Goal: Information Seeking & Learning: Learn about a topic

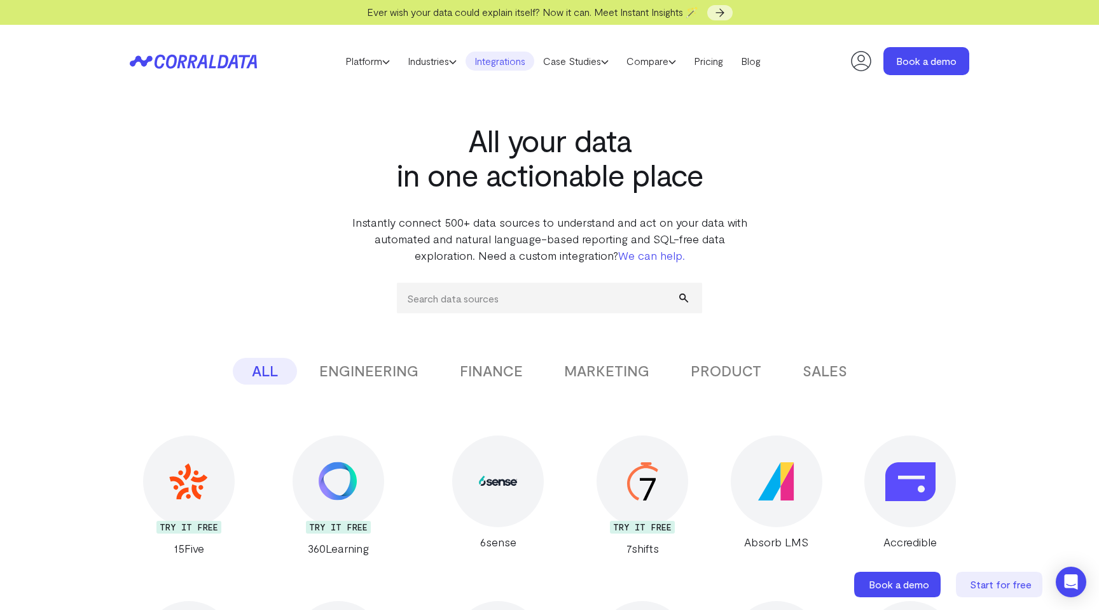
click at [393, 375] on button "ENGINEERING" at bounding box center [368, 371] width 137 height 27
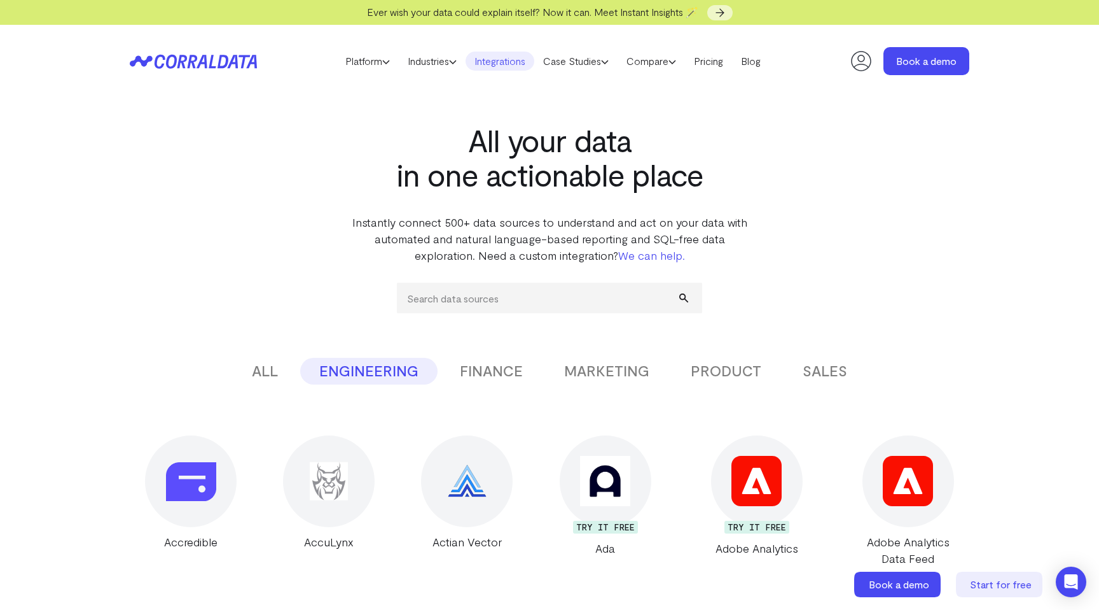
click at [513, 373] on button "FINANCE" at bounding box center [491, 371] width 101 height 27
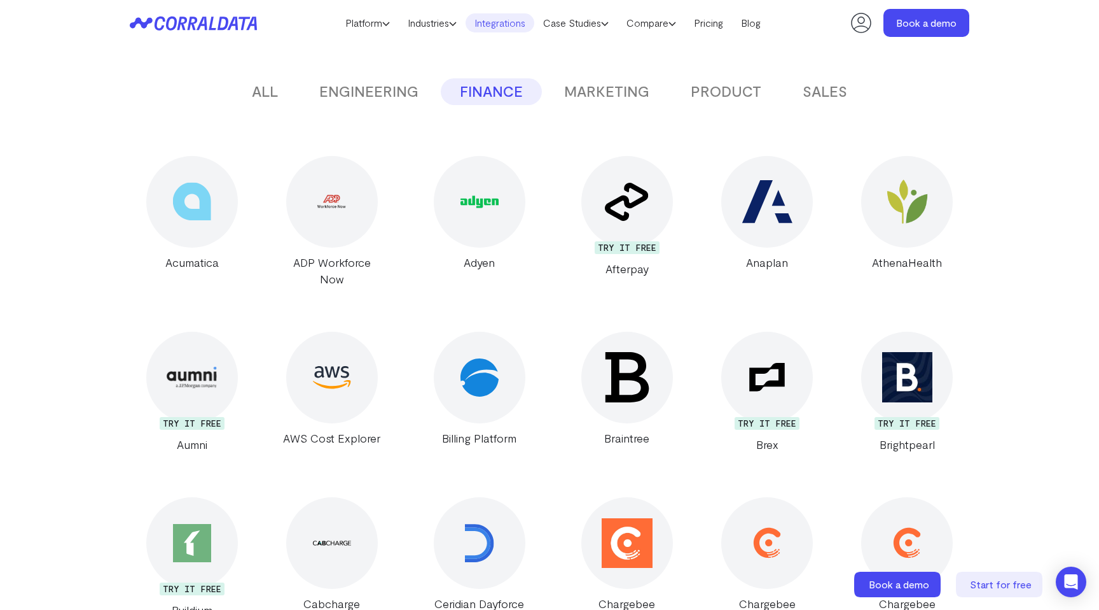
scroll to position [164, 0]
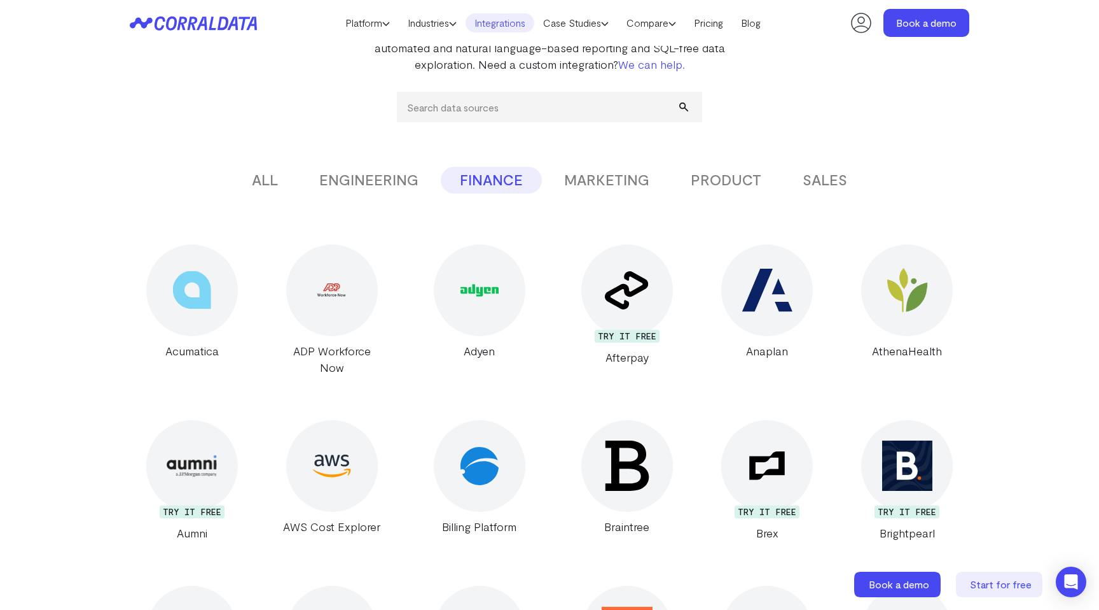
click at [599, 173] on button "MARKETING" at bounding box center [606, 180] width 123 height 27
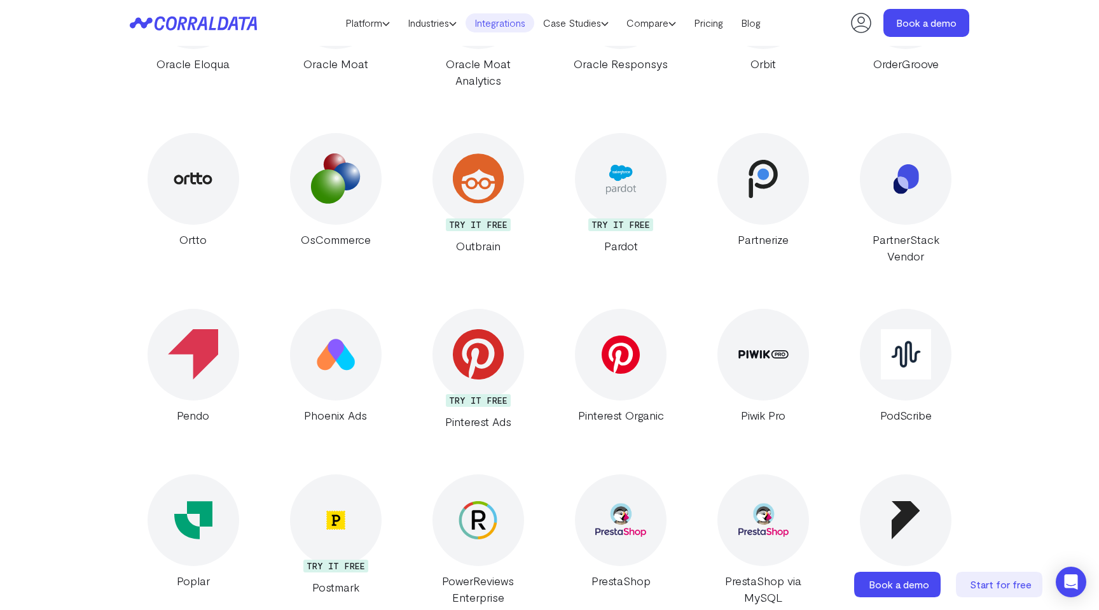
scroll to position [5419, 0]
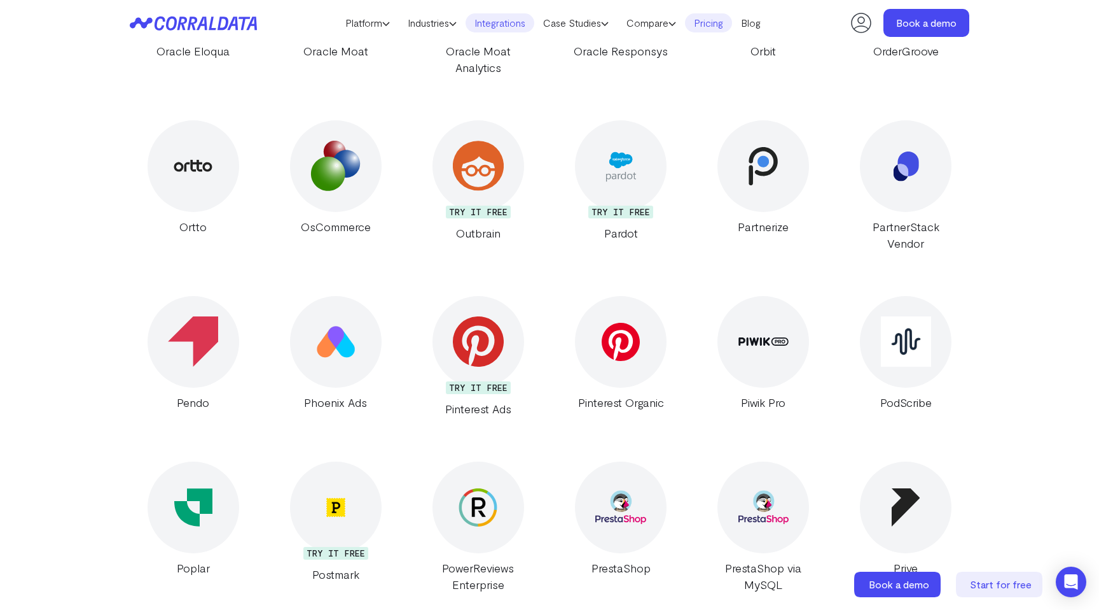
click at [732, 25] on link "Pricing" at bounding box center [708, 22] width 47 height 19
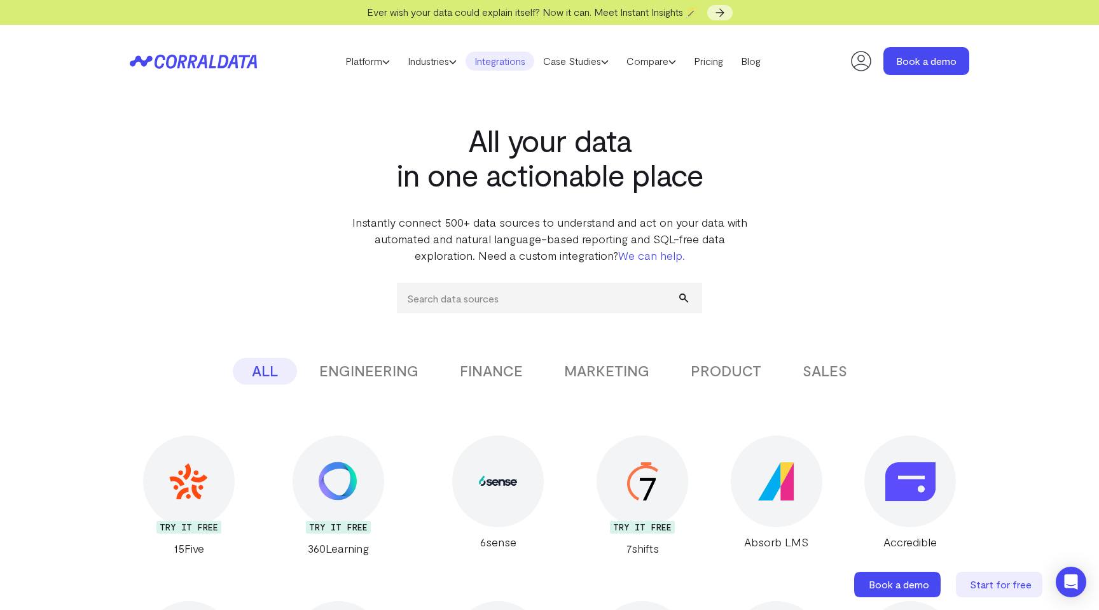
click at [499, 59] on link "Integrations" at bounding box center [500, 61] width 69 height 19
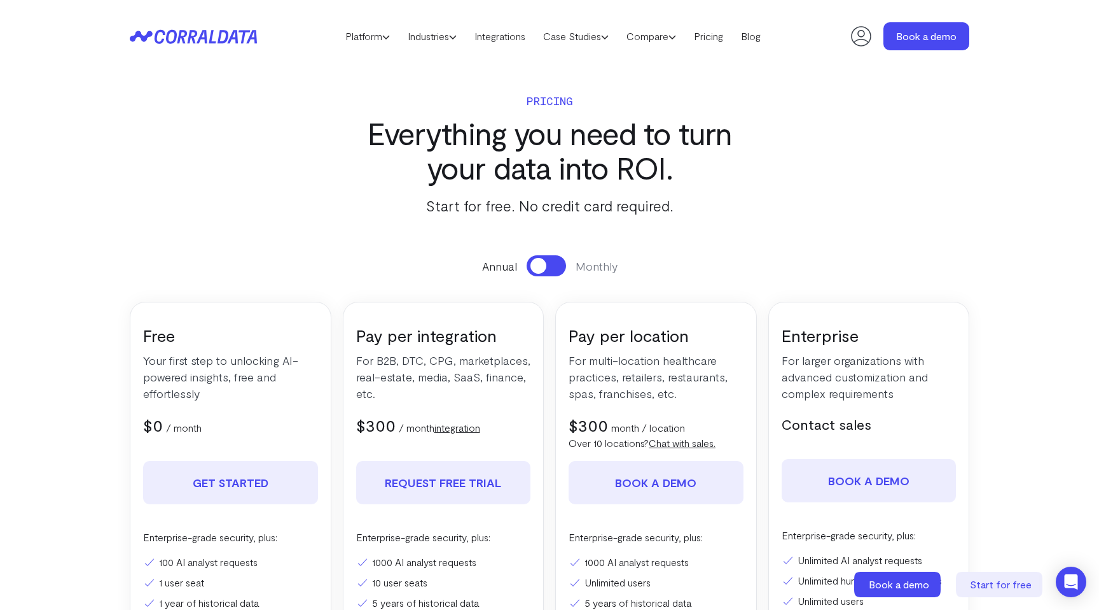
click at [550, 267] on button at bounding box center [546, 265] width 39 height 21
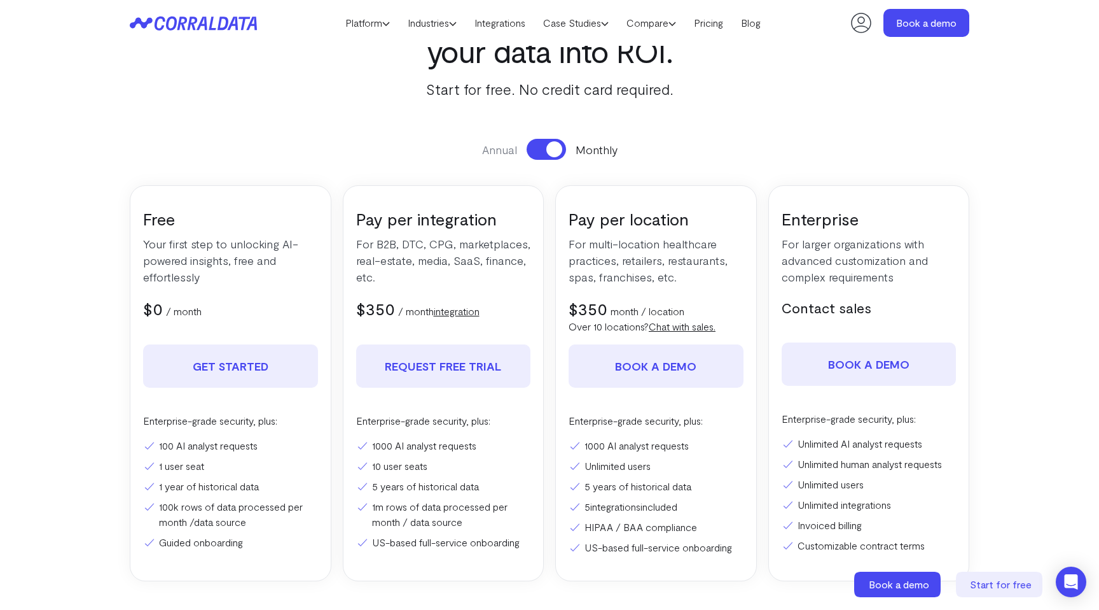
scroll to position [88, 0]
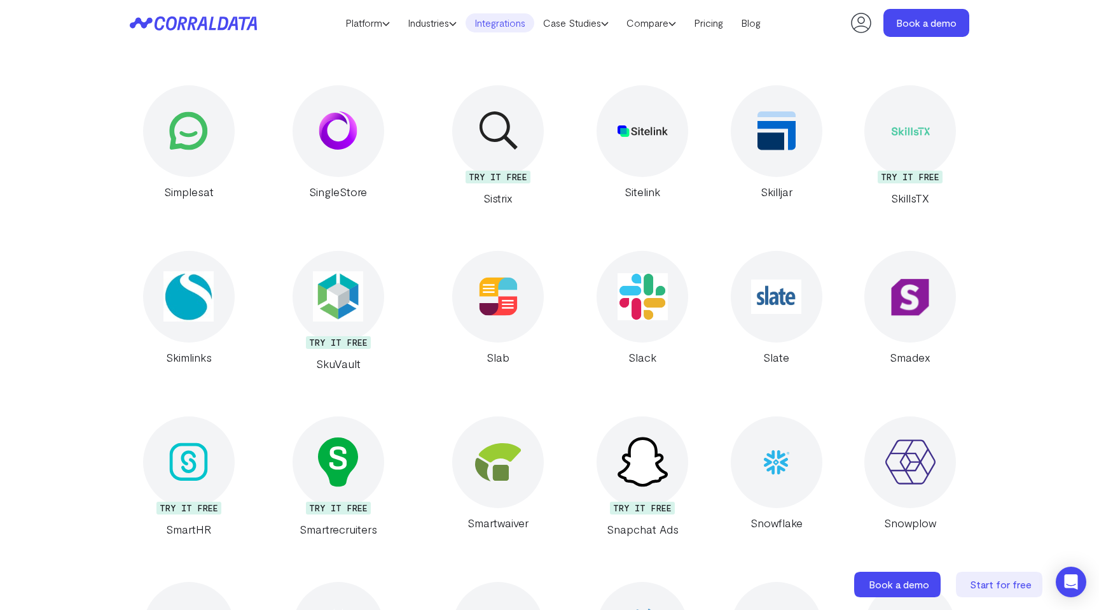
scroll to position [19895, 0]
